Goal: Task Accomplishment & Management: Use online tool/utility

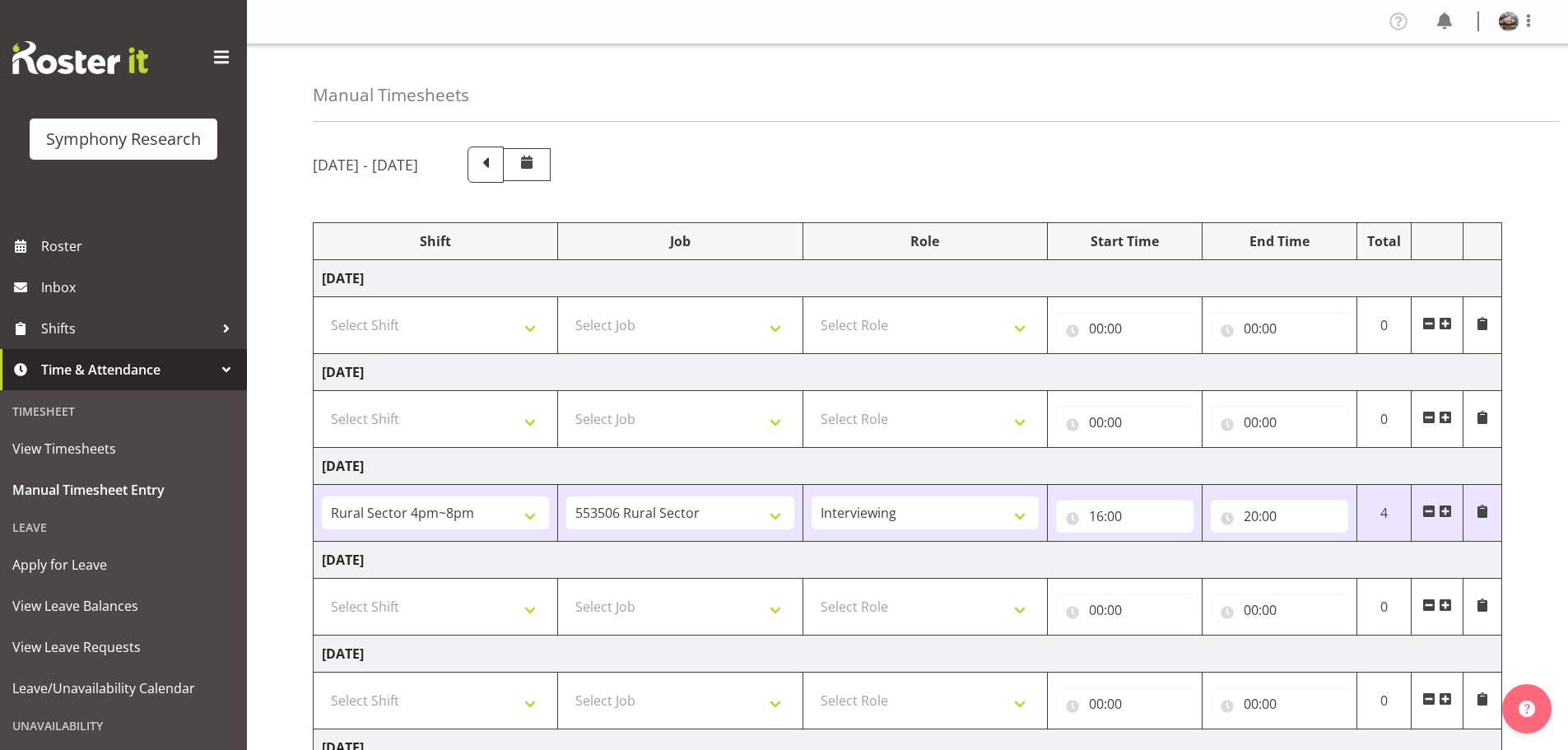
select select "81298"
select select "10587"
select select "47"
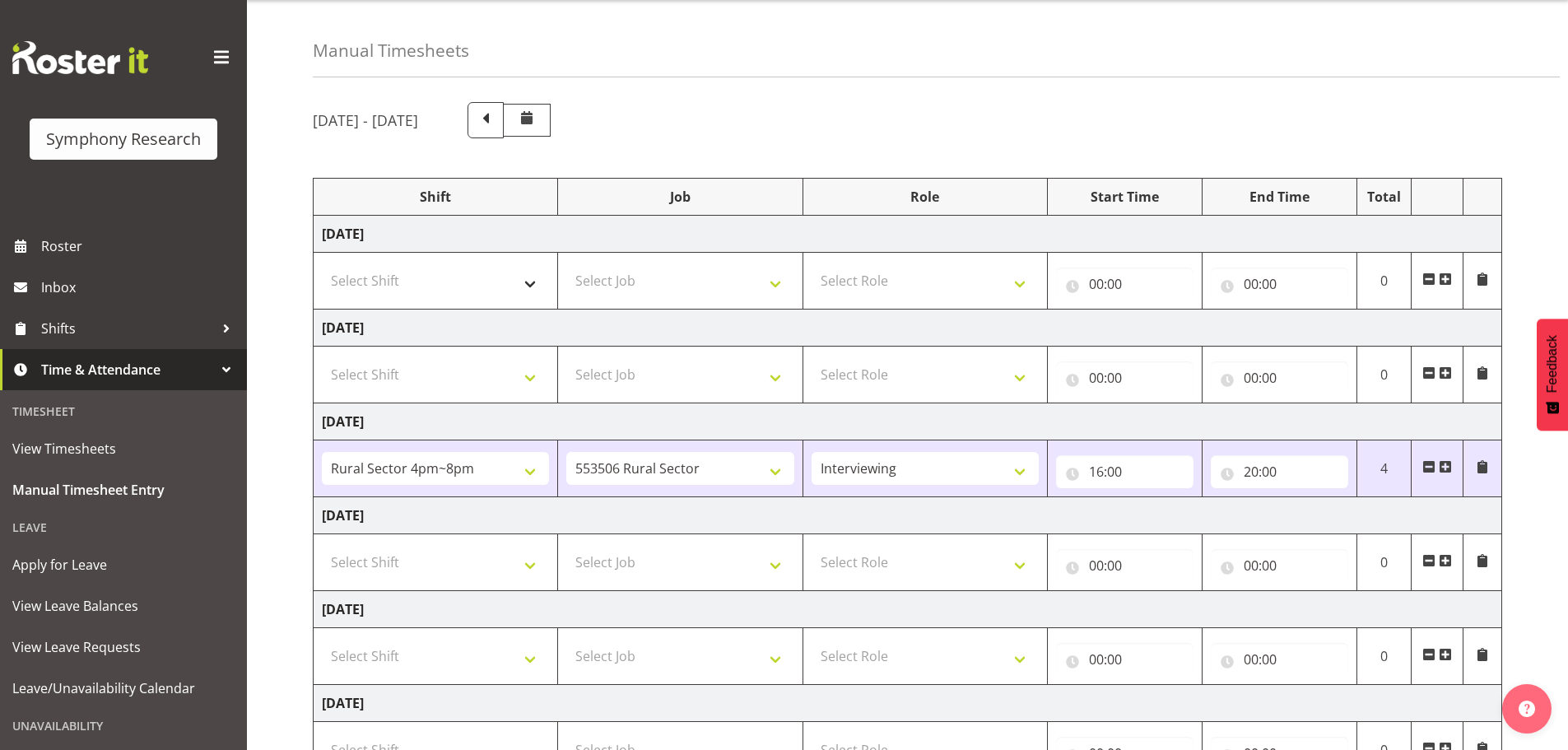
scroll to position [247, 0]
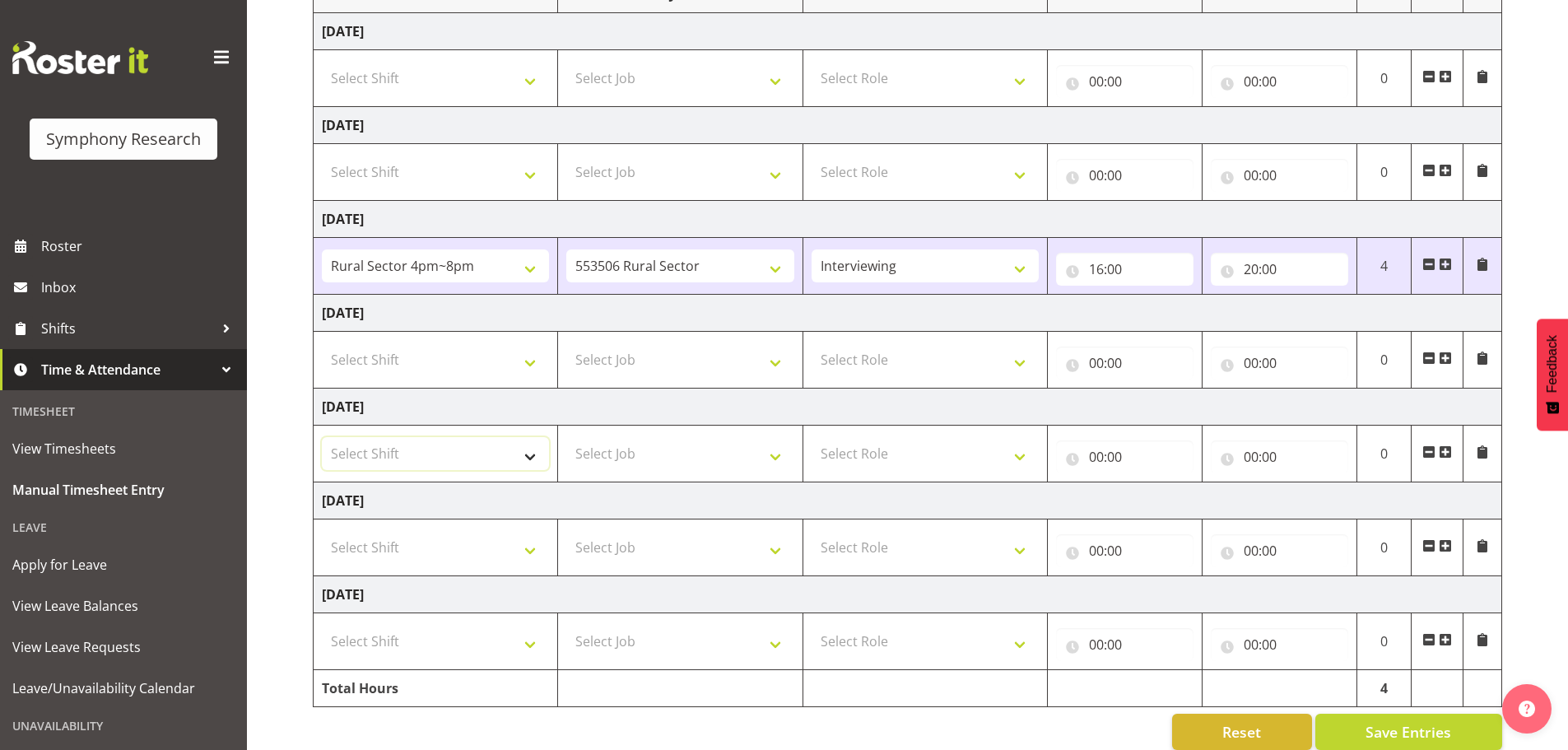
click at [521, 450] on select "Select Shift !!Weekend Residential (Roster IT Shift Label) *Business 9/10am ~ 4…" at bounding box center [435, 453] width 227 height 33
click at [322, 437] on select "Select Shift !!Weekend Residential (Roster IT Shift Label) *Business 9/10am ~ 4…" at bounding box center [435, 453] width 227 height 33
click at [676, 454] on select "Select Job 550060 IF Admin 553492 World Poll Aus Wave 2 Main 2025 553493 World …" at bounding box center [679, 453] width 227 height 33
click at [515, 454] on select "!!Weekend Residential (Roster IT Shift Label) *Business 9/10am ~ 4:30pm *Busine…" at bounding box center [435, 453] width 227 height 33
select select "81298"
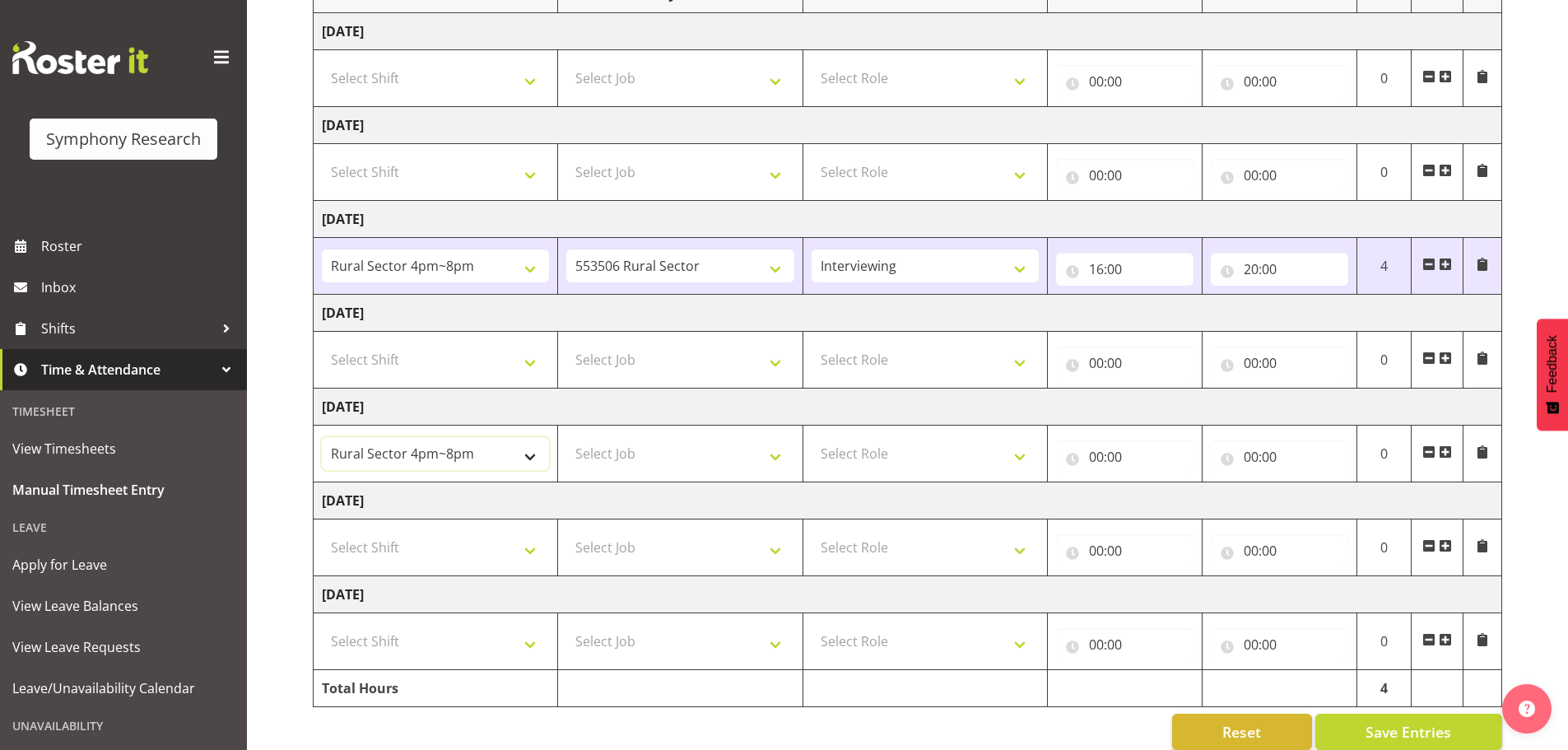
click at [322, 437] on select "!!Weekend Residential (Roster IT Shift Label) *Business 9/10am ~ 4:30pm *Busine…" at bounding box center [435, 453] width 227 height 33
click at [756, 460] on select "Select Job 550060 IF Admin 553492 World Poll Aus Wave 2 Main 2025 553493 World …" at bounding box center [679, 453] width 227 height 33
select select "10587"
click at [566, 437] on select "Select Job 550060 IF Admin 553492 World Poll Aus Wave 2 Main 2025 553493 World …" at bounding box center [679, 453] width 227 height 33
click at [967, 458] on select "Select Role Briefing Interviewing" at bounding box center [925, 453] width 227 height 33
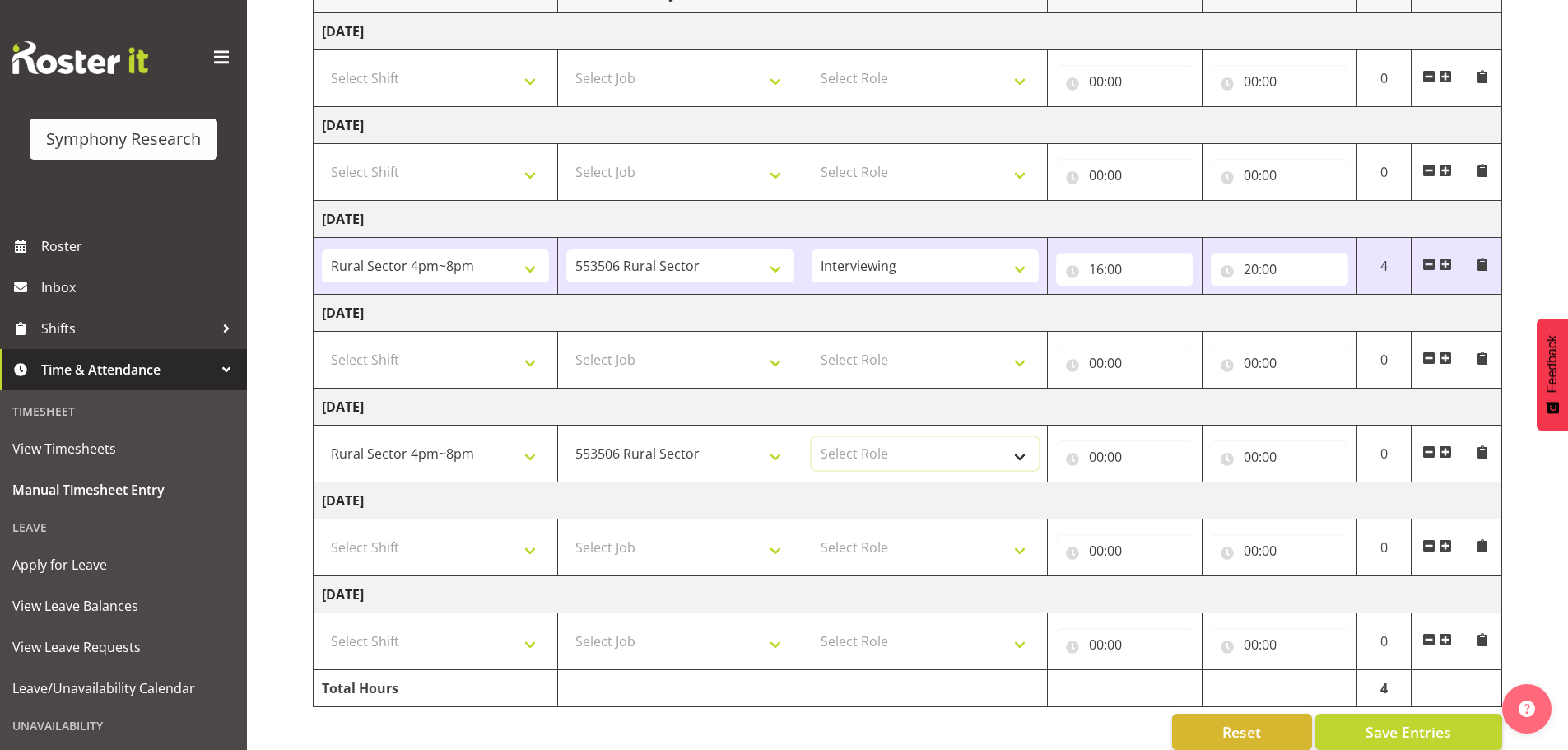
select select "47"
click at [812, 437] on select "Select Role Briefing Interviewing" at bounding box center [925, 453] width 227 height 33
click at [1100, 462] on input "00:00" at bounding box center [1125, 457] width 138 height 33
click at [1163, 494] on select "00 01 02 03 04 05 06 07 08 09 10 11 12 13 14 15 16 17 18 19 20 21 22 23" at bounding box center [1168, 499] width 37 height 33
select select "16"
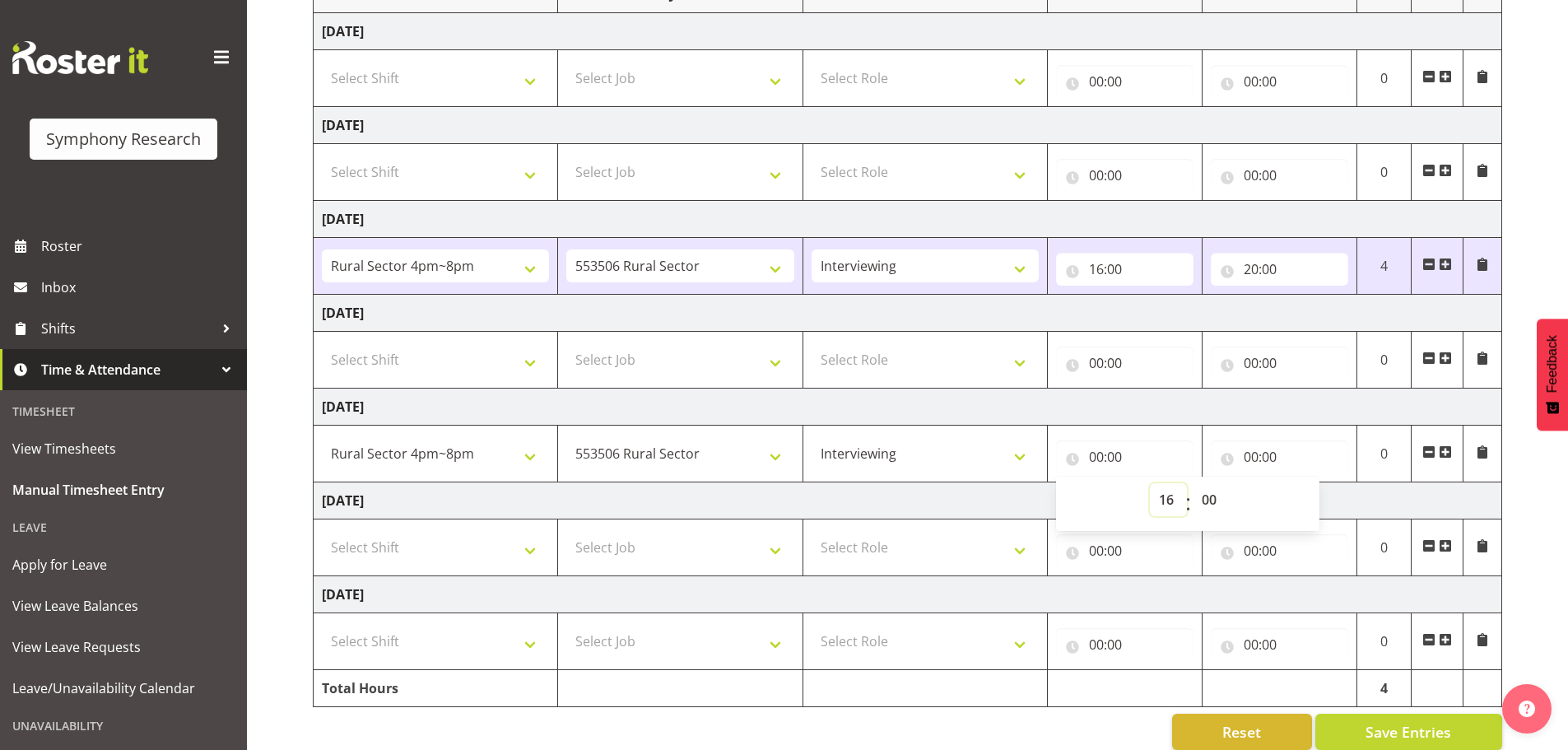
click at [1150, 483] on select "00 01 02 03 04 05 06 07 08 09 10 11 12 13 14 15 16 17 18 19 20 21 22 23" at bounding box center [1168, 499] width 37 height 33
type input "16:00"
click at [1254, 457] on input "00:00" at bounding box center [1279, 457] width 138 height 33
click at [1325, 496] on select "00 01 02 03 04 05 06 07 08 09 10 11 12 13 14 15 16 17 18 19 20 21 22 23" at bounding box center [1323, 499] width 37 height 33
select select "20"
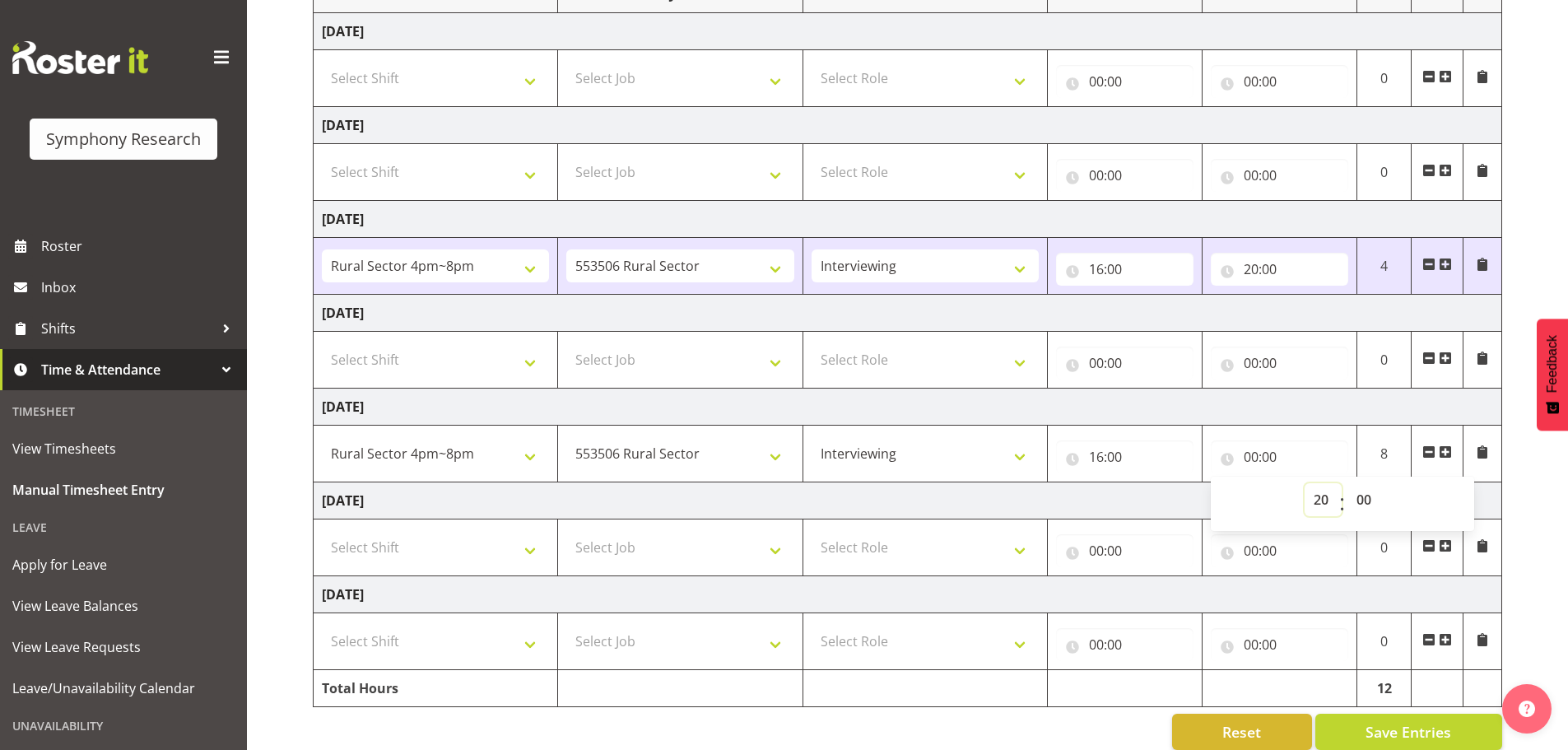
click at [1304, 483] on select "00 01 02 03 04 05 06 07 08 09 10 11 12 13 14 15 16 17 18 19 20 21 22 23" at bounding box center [1323, 499] width 37 height 33
type input "20:00"
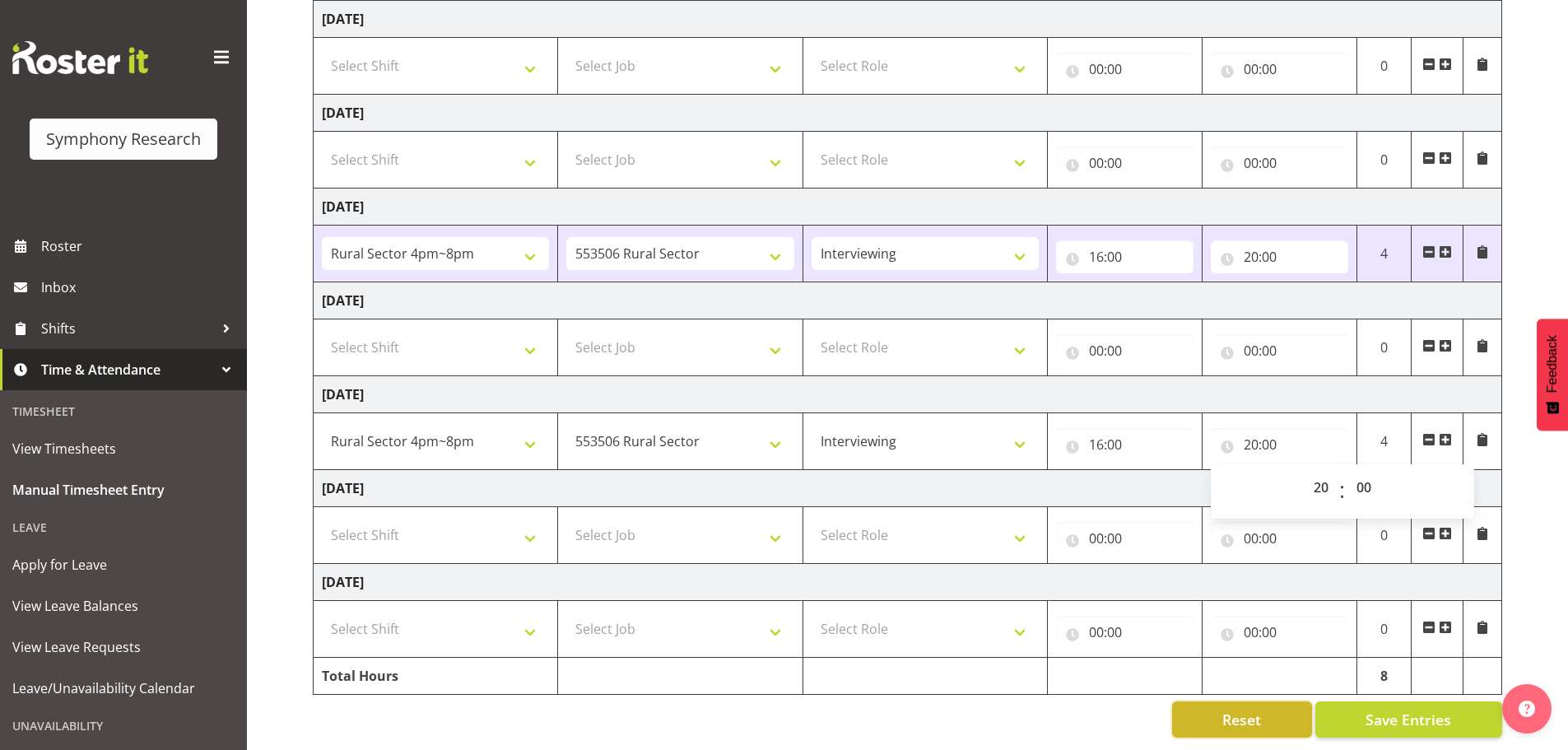
click at [1239, 708] on span "Reset" at bounding box center [1241, 719] width 39 height 22
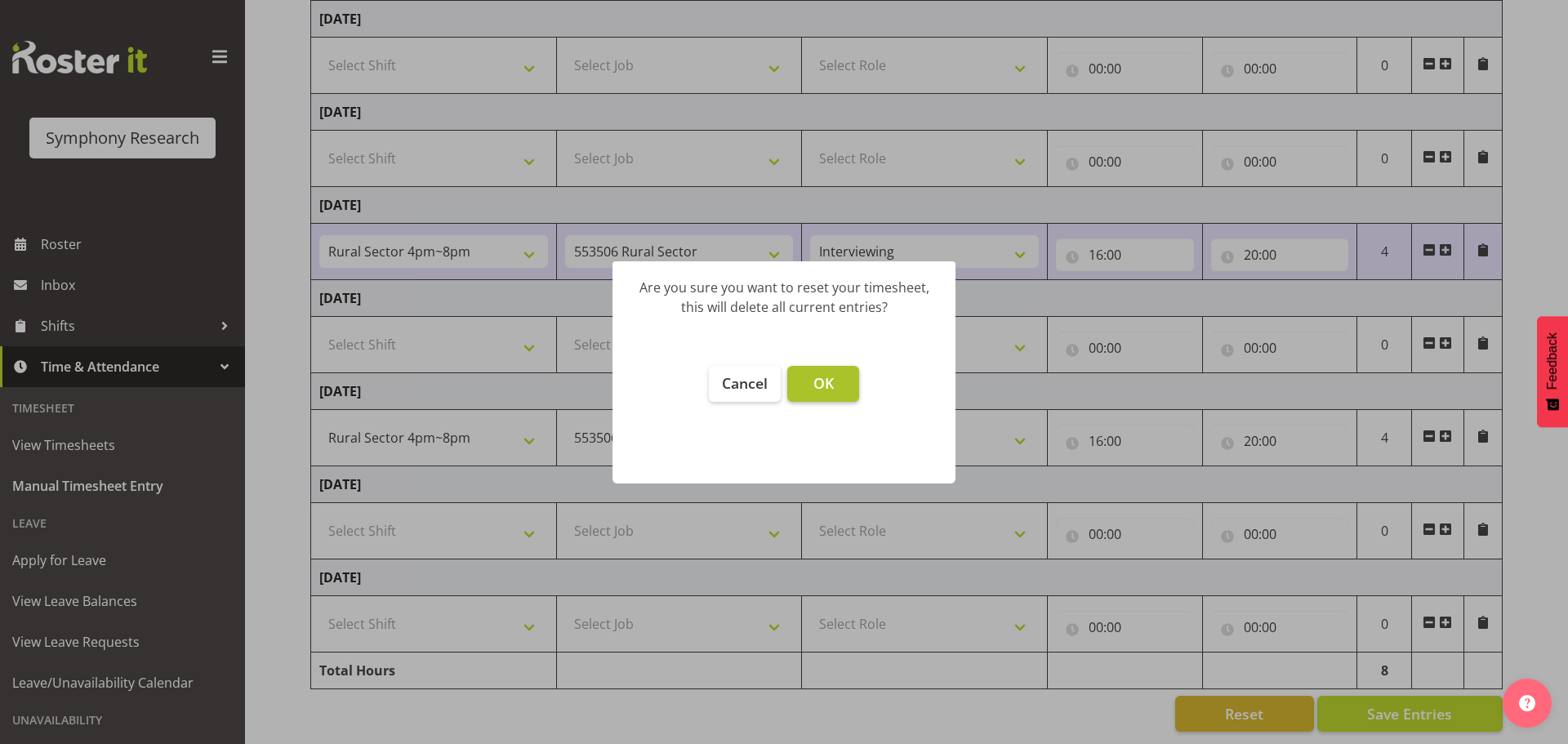
click at [834, 388] on button "OK" at bounding box center [824, 384] width 72 height 36
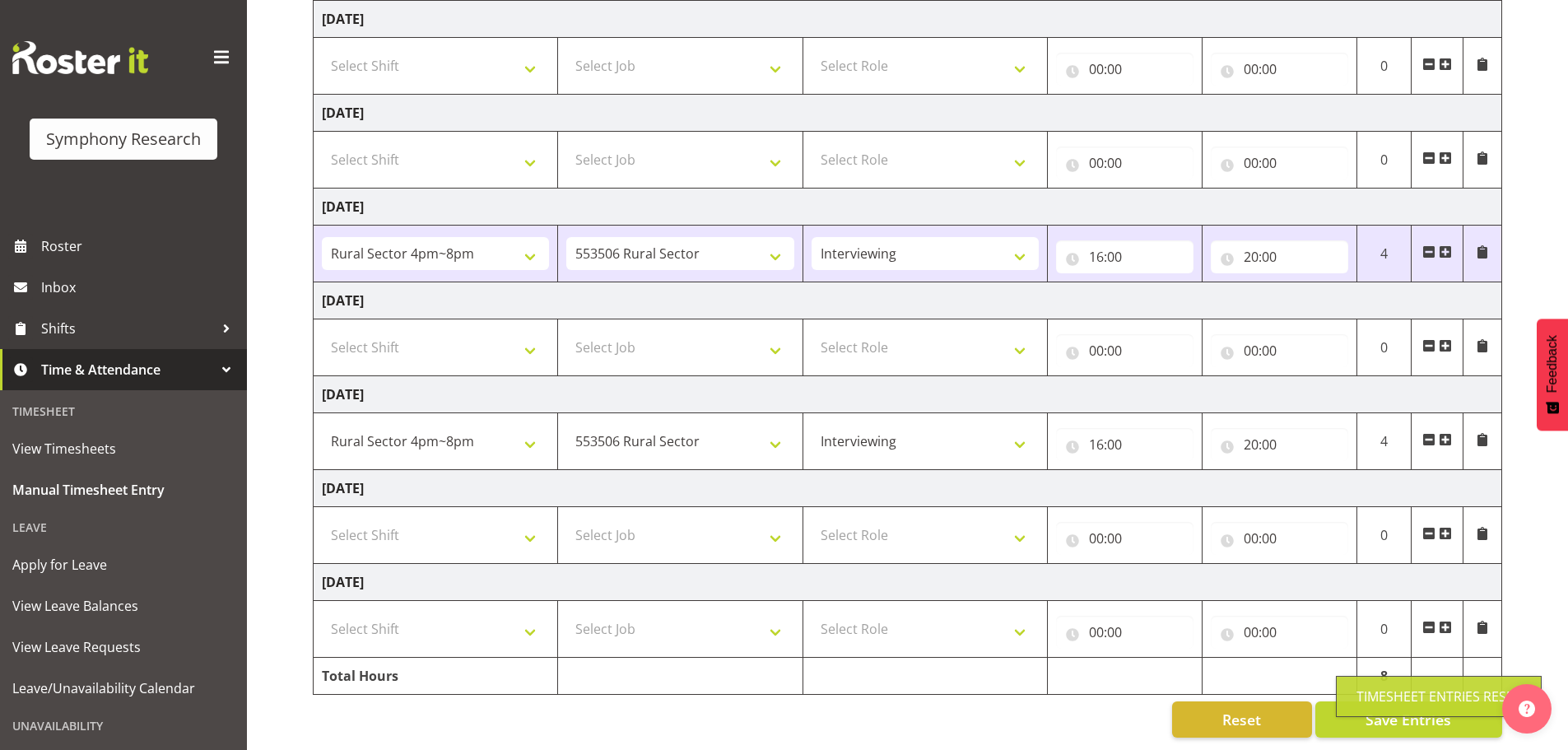
type input "00:00"
select select
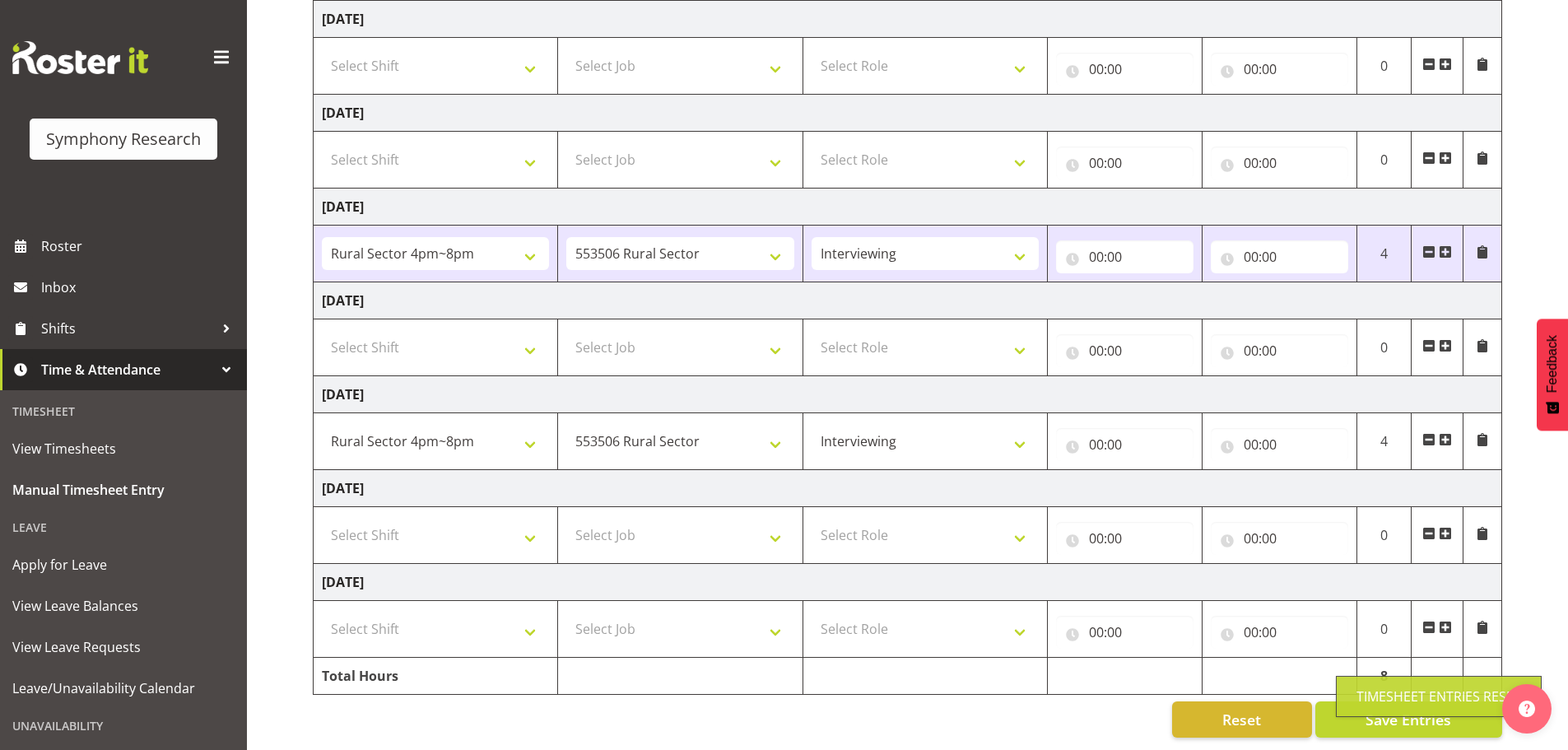
select select
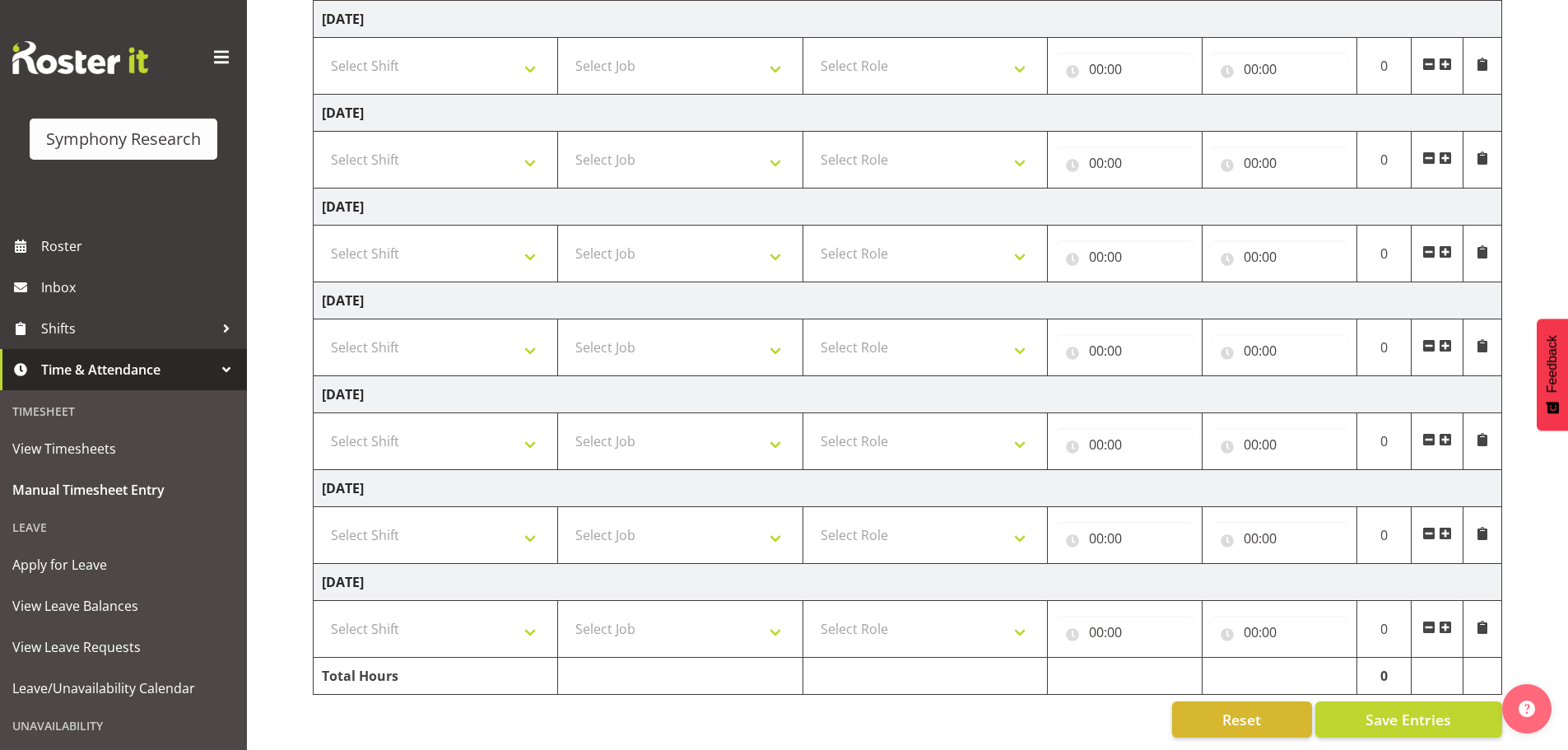
scroll to position [0, 0]
